Goal: Task Accomplishment & Management: Use online tool/utility

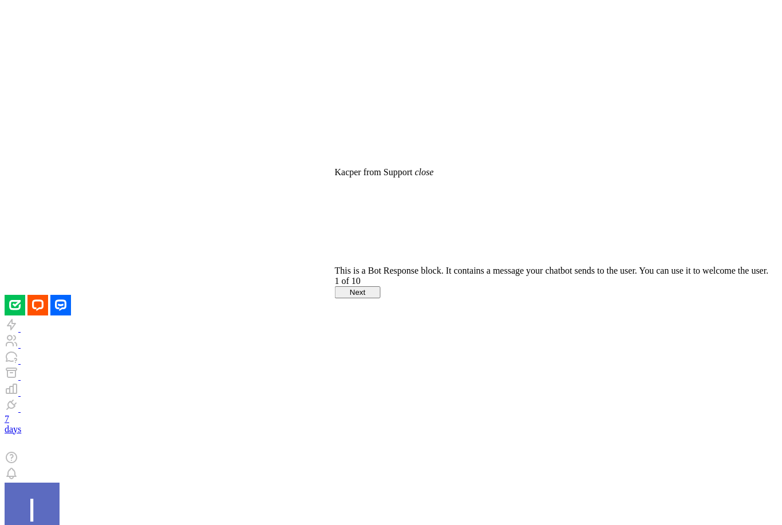
click at [522, 178] on div "Kacper from Support close" at bounding box center [552, 172] width 434 height 10
click at [433, 177] on icon "close" at bounding box center [424, 172] width 19 height 10
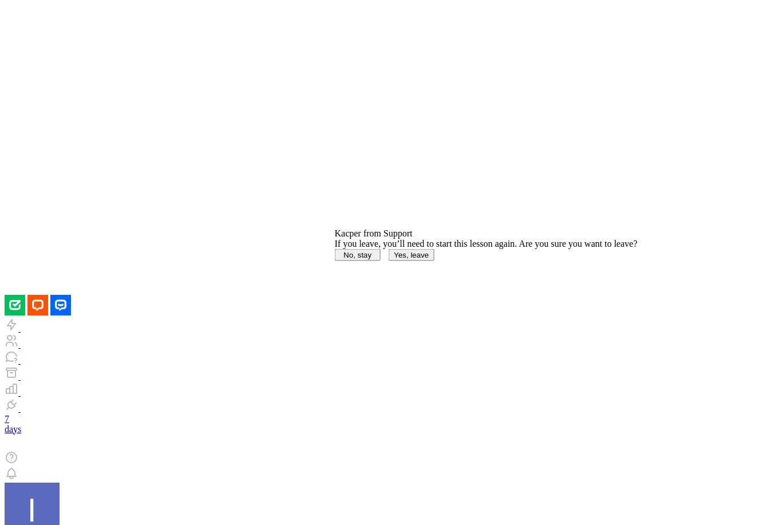
click at [435, 261] on button "Yes, leave" at bounding box center [412, 255] width 46 height 12
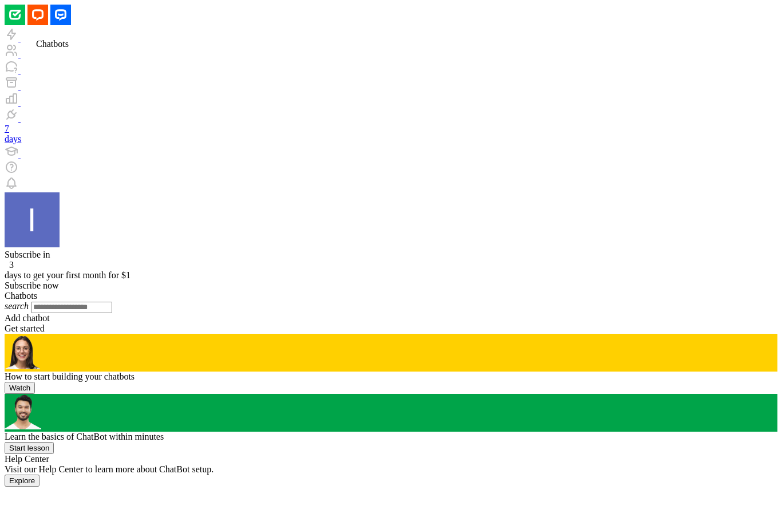
click at [21, 41] on icon at bounding box center [28, 34] width 14 height 14
click at [5, 313] on icon at bounding box center [5, 313] width 0 height 0
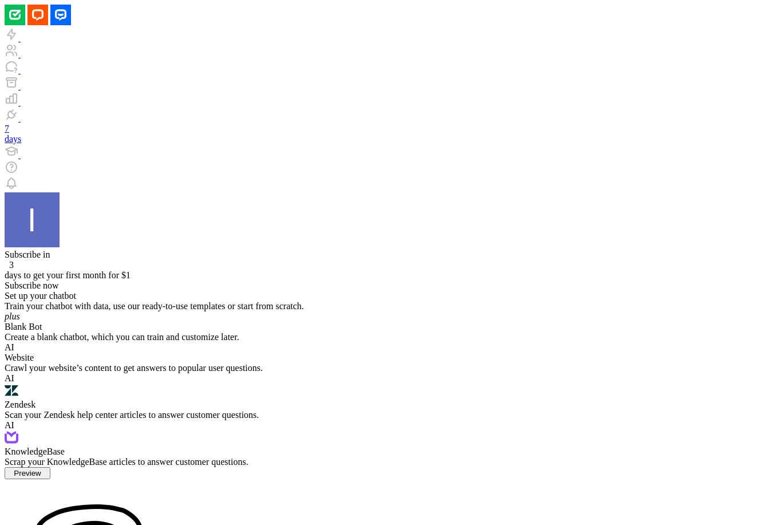
click at [200, 312] on div "plus Blank Bot Create a blank chatbot, which you can train and customize later." at bounding box center [391, 327] width 773 height 31
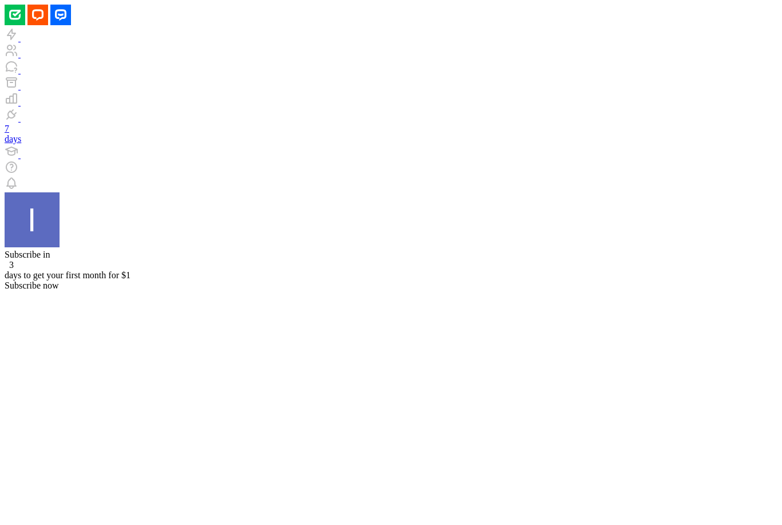
click at [294, 251] on button "Edit Knowledge Hub" at bounding box center [278, 245] width 78 height 12
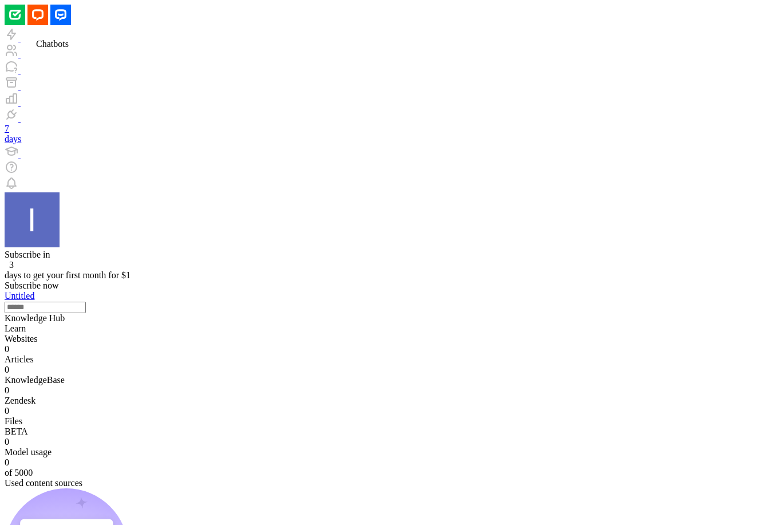
click at [21, 41] on icon at bounding box center [28, 34] width 14 height 14
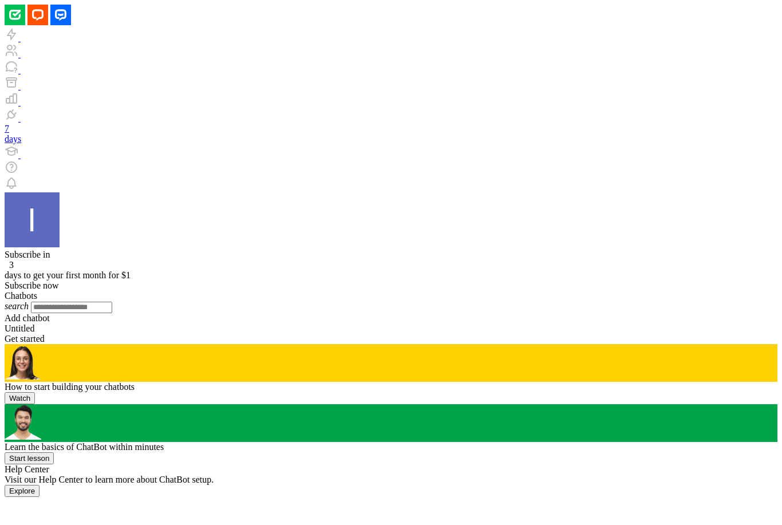
click at [153, 313] on div at bounding box center [391, 313] width 773 height 0
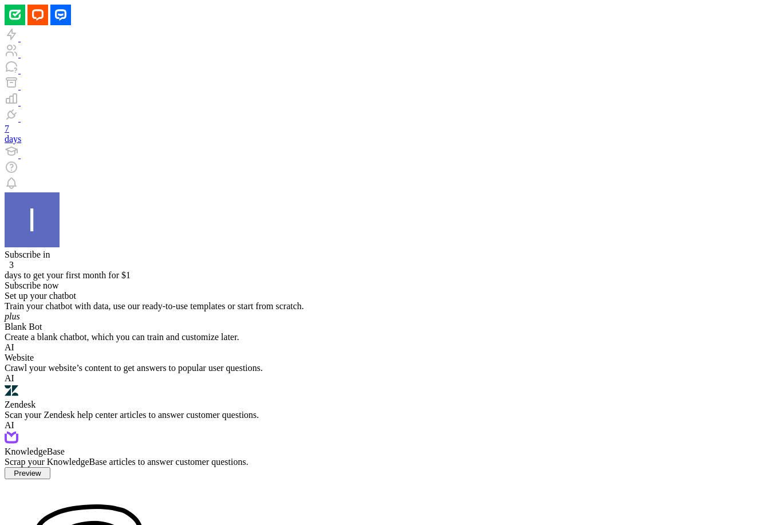
click at [5, 291] on icon at bounding box center [5, 291] width 0 height 0
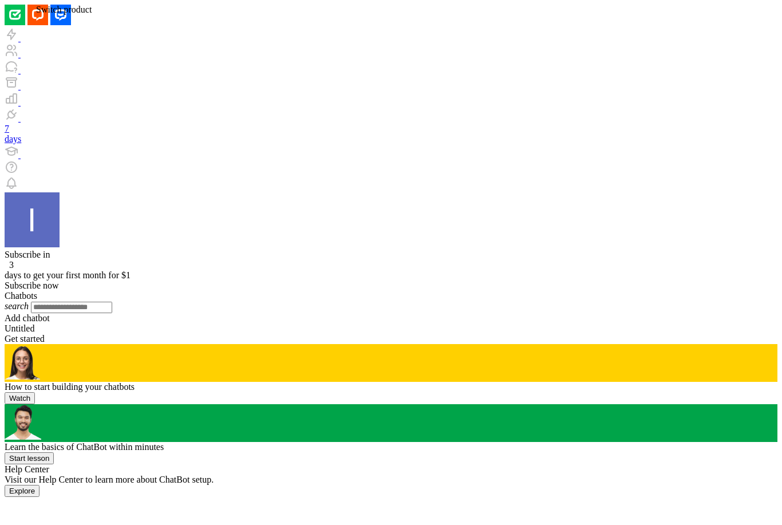
click at [50, 8] on rect at bounding box center [60, 15] width 21 height 21
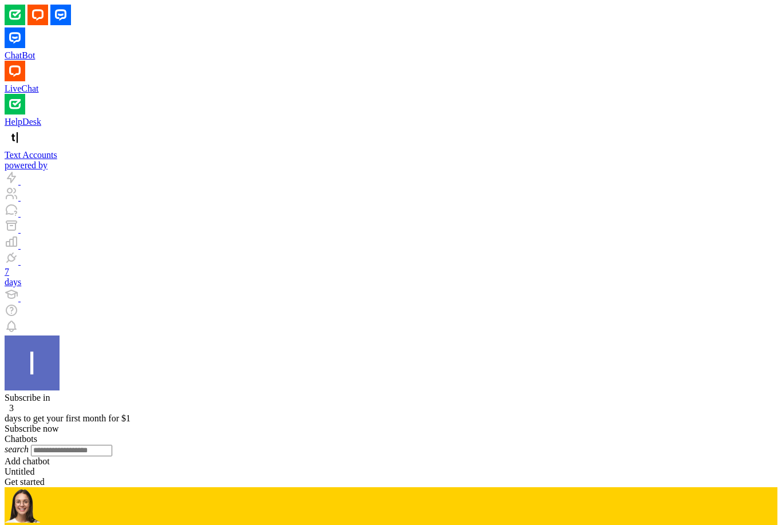
click at [149, 69] on link "LiveChat" at bounding box center [391, 77] width 773 height 33
